Goal: Information Seeking & Learning: Learn about a topic

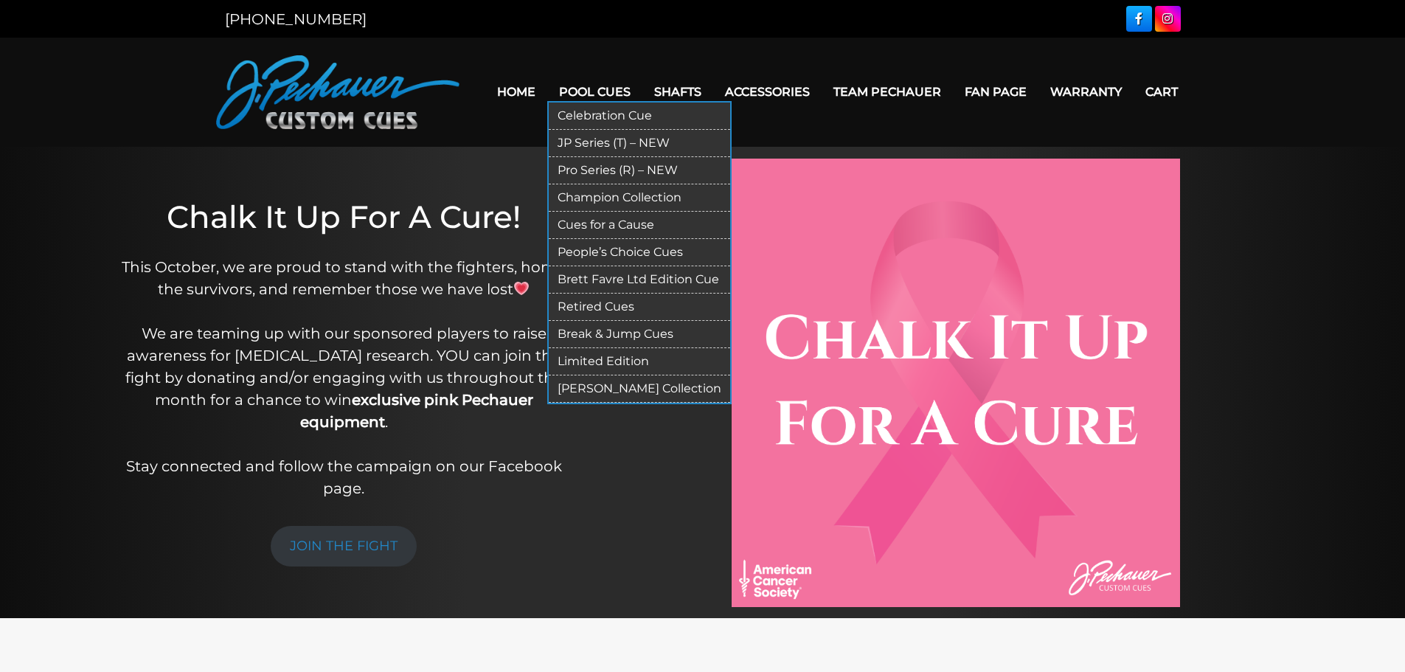
click at [607, 142] on link "JP Series (T) – NEW" at bounding box center [639, 143] width 181 height 27
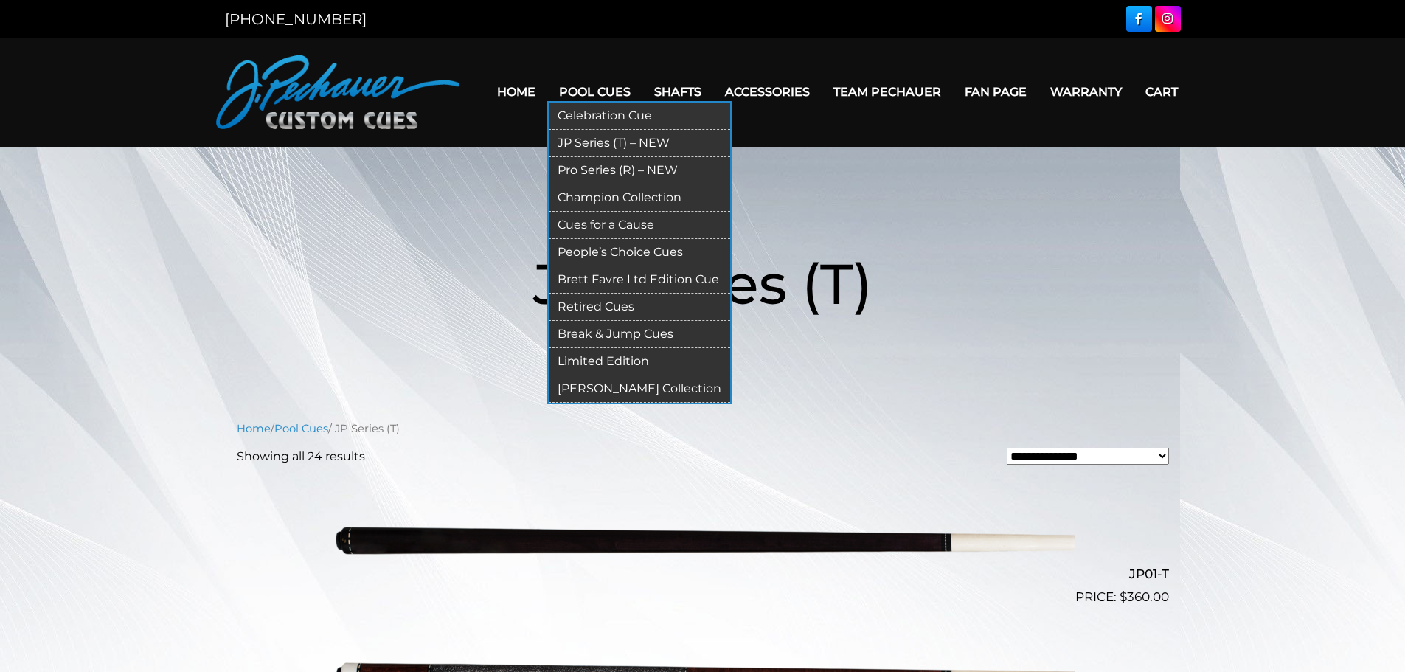
click at [609, 175] on link "Pro Series (R) – NEW" at bounding box center [639, 170] width 181 height 27
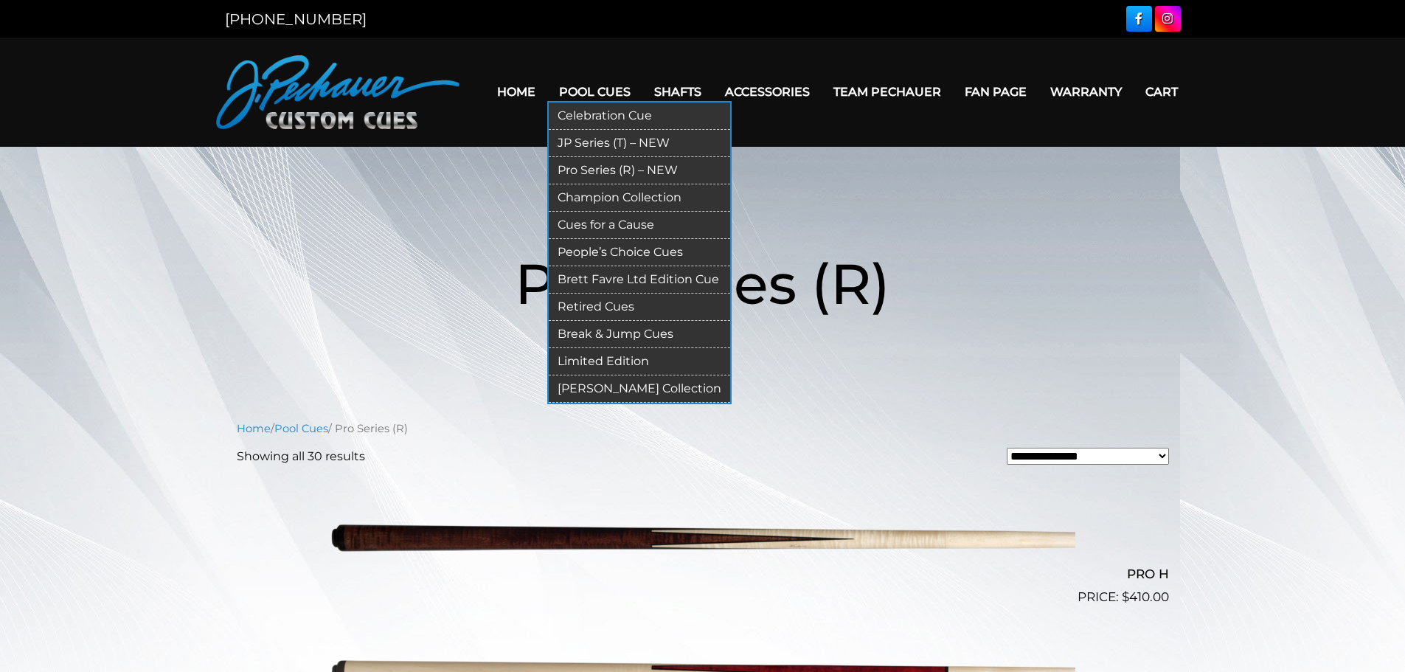
click at [611, 196] on link "Champion Collection" at bounding box center [639, 197] width 181 height 27
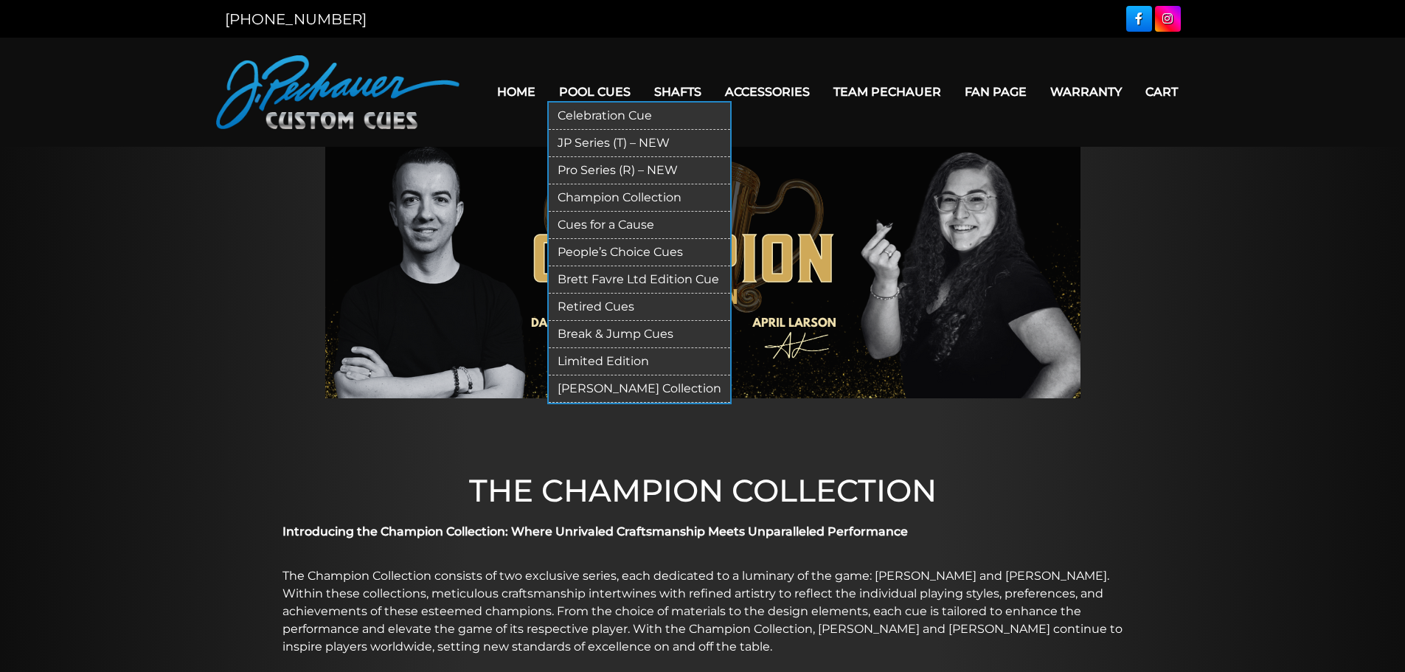
click at [594, 163] on link "Pro Series (R) – NEW" at bounding box center [639, 170] width 181 height 27
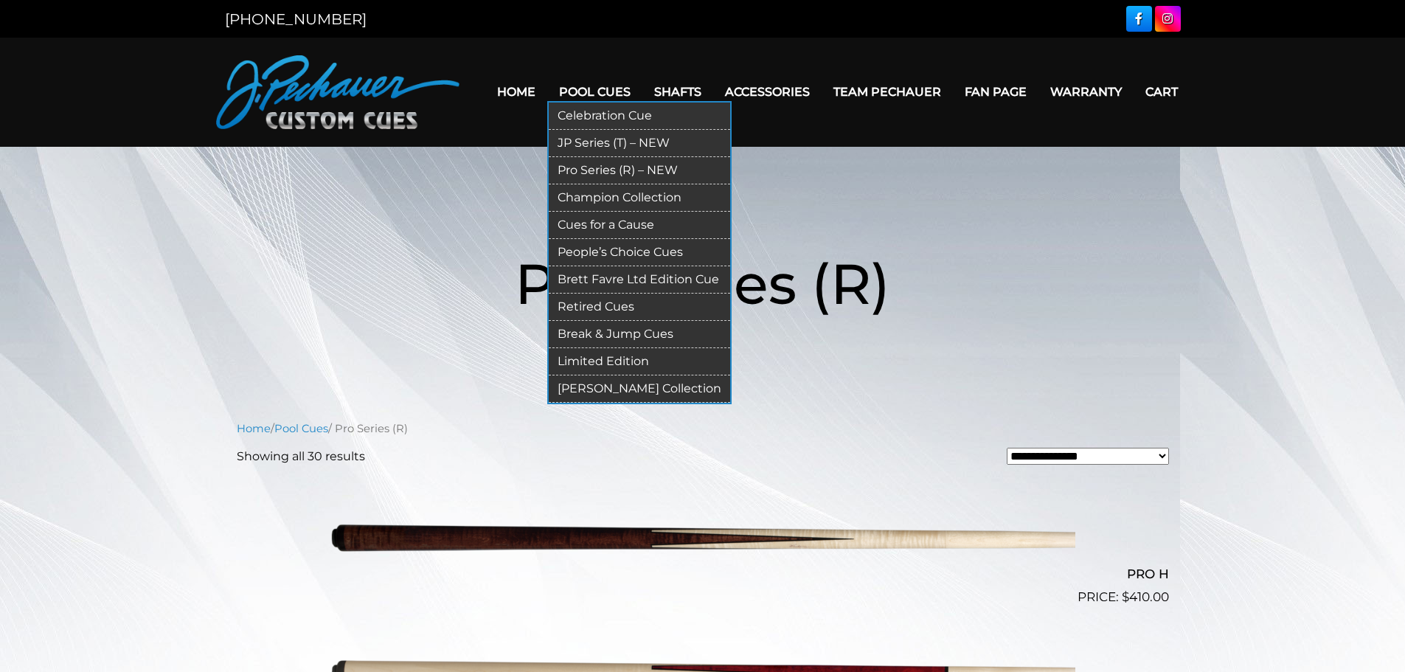
click at [634, 274] on link "Brett Favre Ltd Edition Cue" at bounding box center [639, 279] width 181 height 27
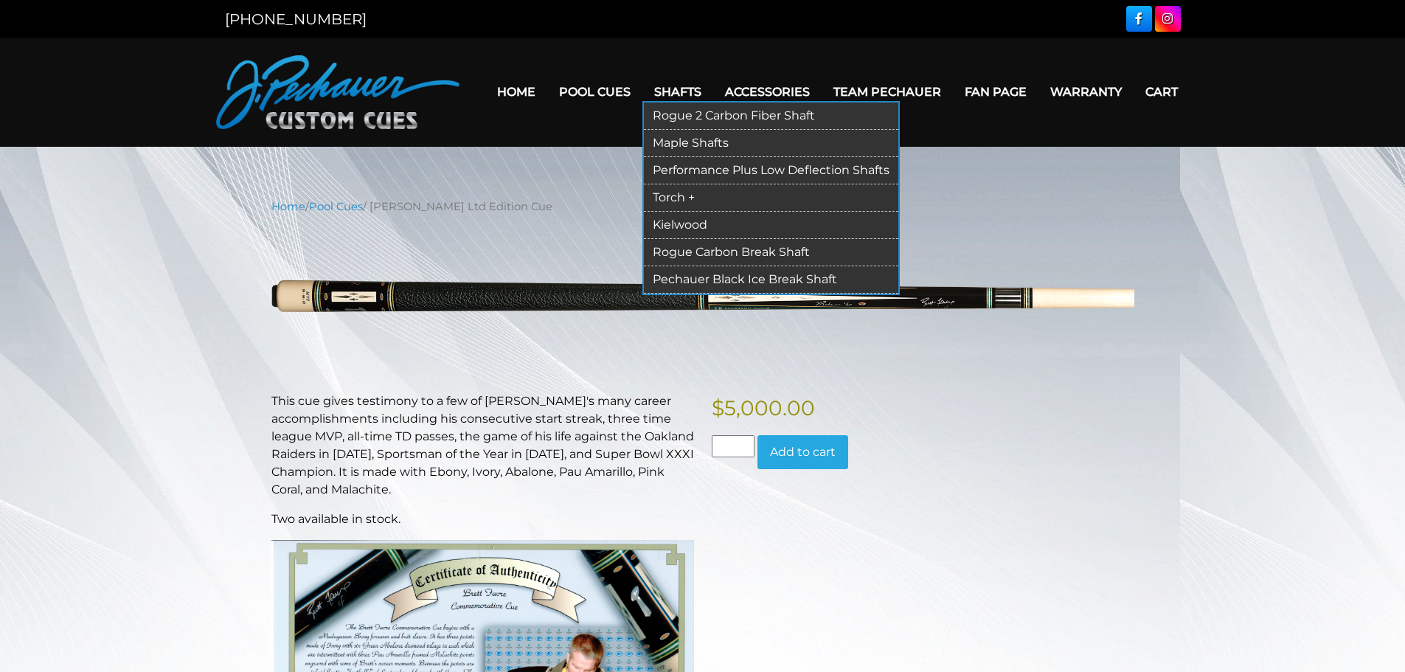
click at [679, 216] on link "Kielwood" at bounding box center [771, 225] width 254 height 27
